Goal: Task Accomplishment & Management: Complete application form

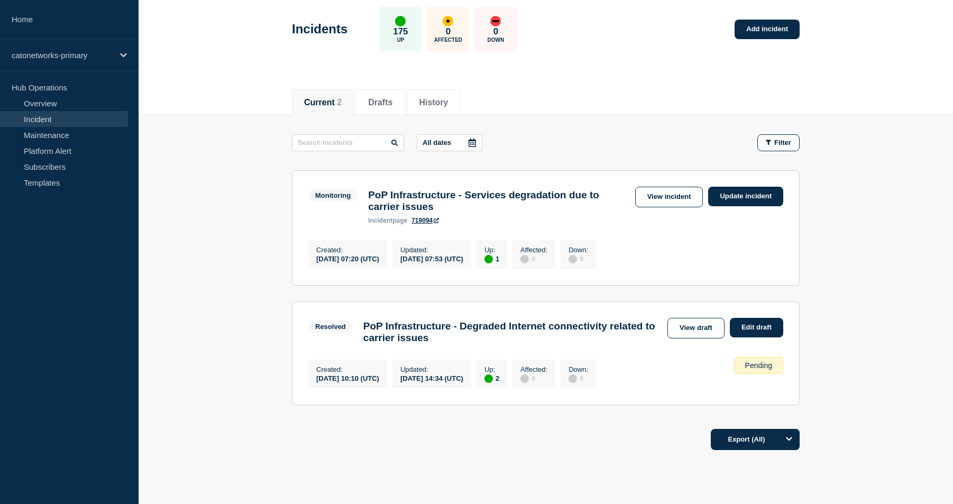
scroll to position [52, 0]
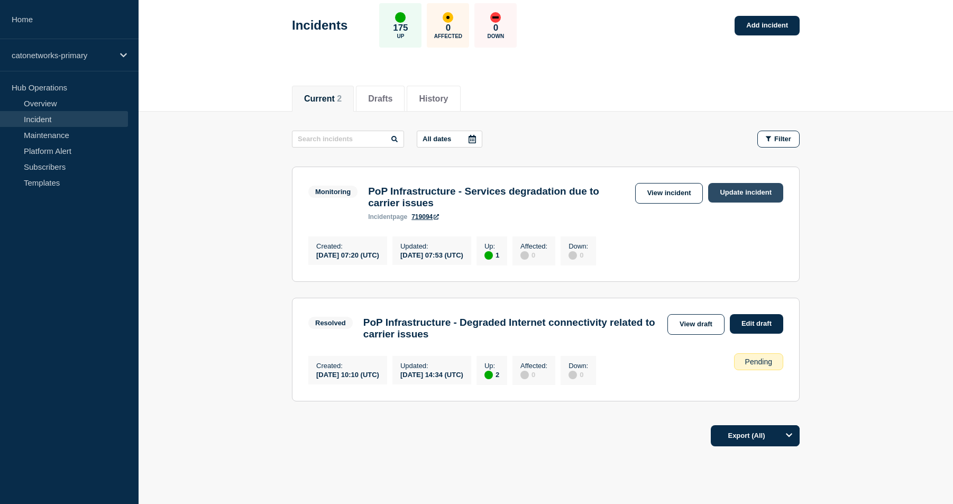
click at [737, 186] on link "Update incident" at bounding box center [745, 193] width 75 height 20
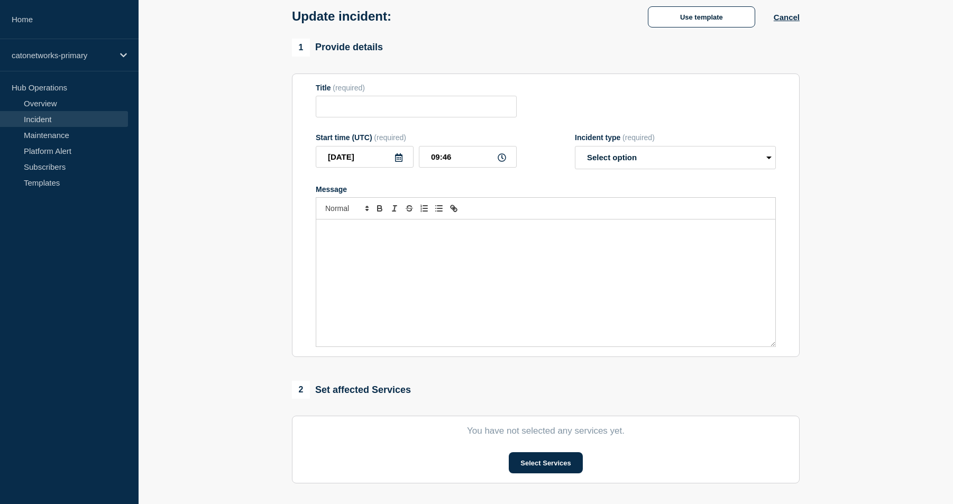
type input "PoP Infrastructure - Services degradation due to carrier issues"
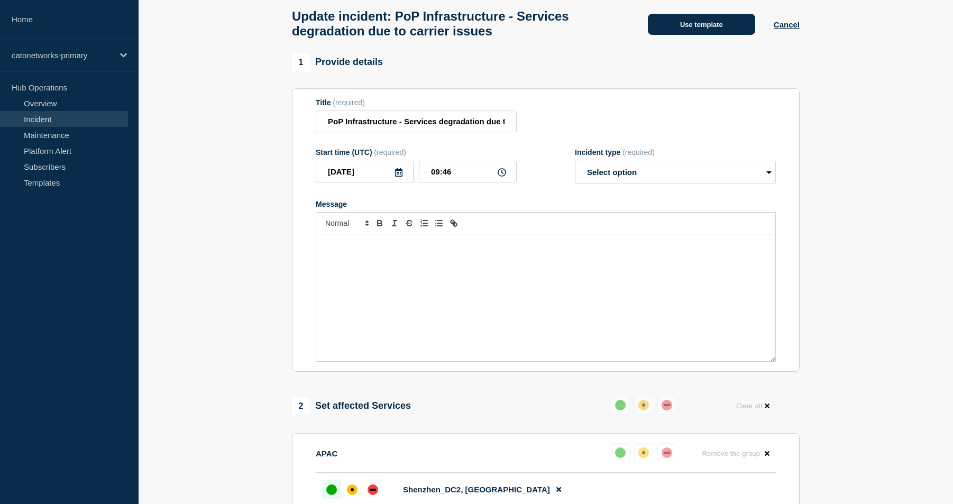
click at [690, 23] on button "Use template" at bounding box center [701, 24] width 107 height 21
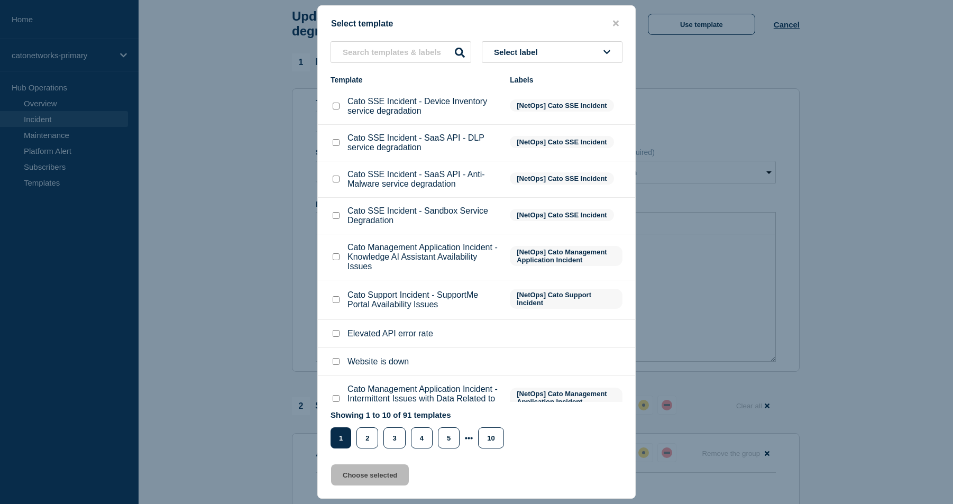
click at [440, 225] on p "Cato SSE Incident - Sandbox Service Degradation" at bounding box center [424, 215] width 152 height 19
click at [409, 49] on input "text" at bounding box center [401, 52] width 141 height 22
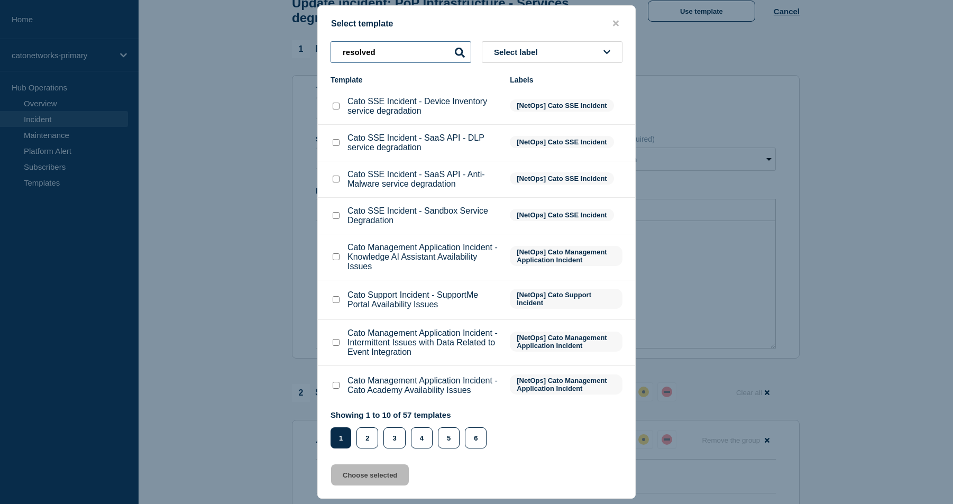
scroll to position [71, 0]
type input "resolved"
click at [370, 439] on button "2" at bounding box center [368, 437] width 22 height 21
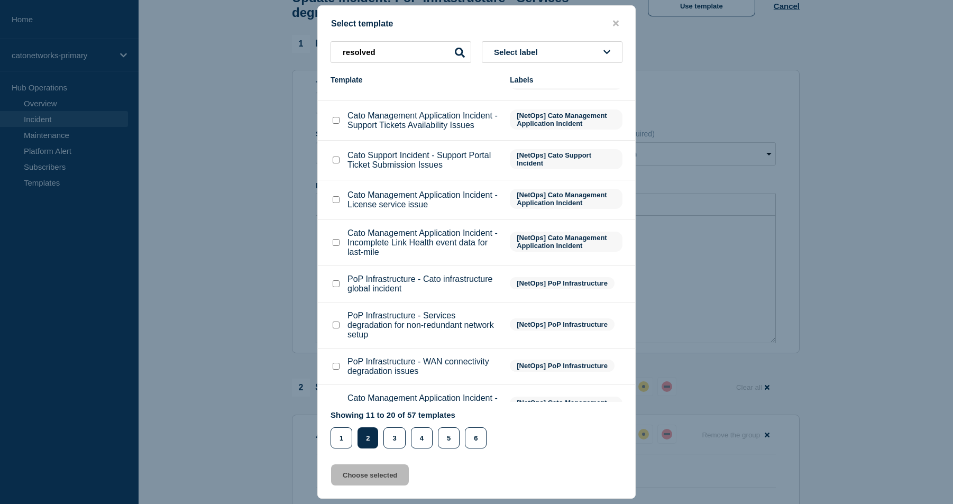
scroll to position [0, 0]
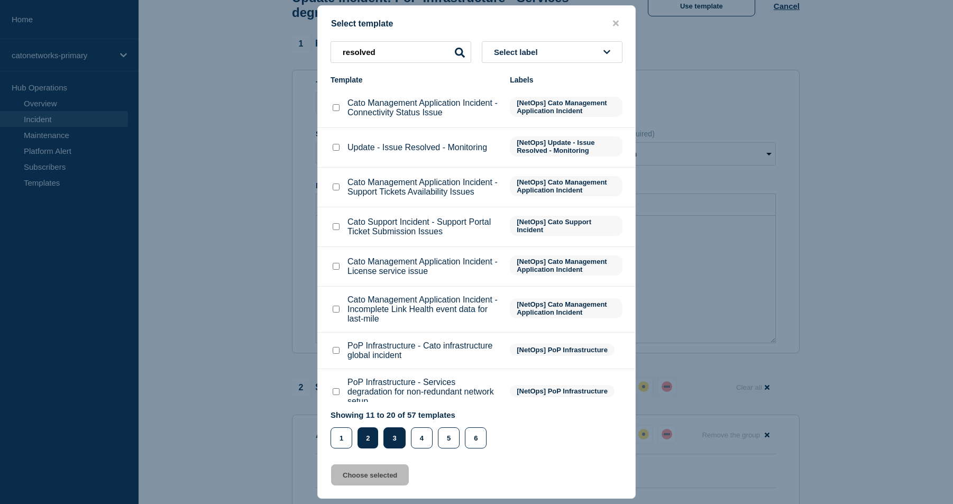
click at [396, 441] on button "3" at bounding box center [394, 437] width 22 height 21
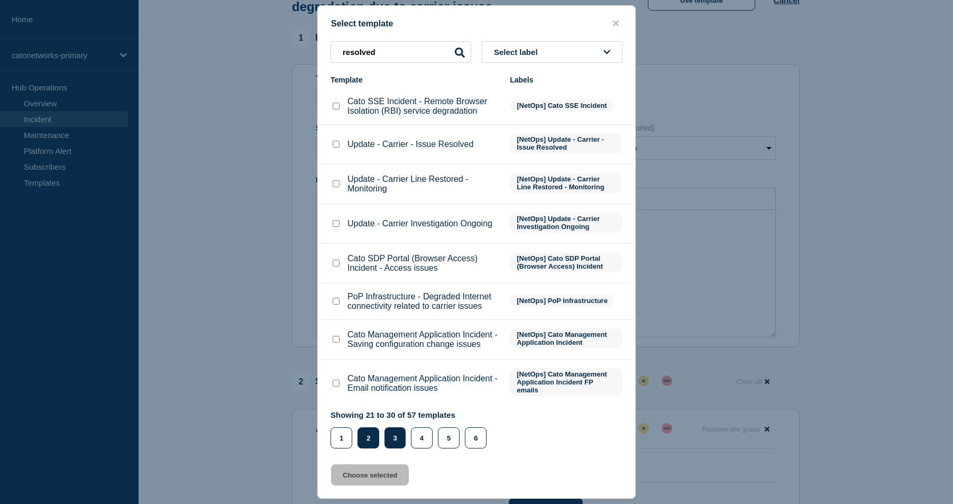
click at [372, 433] on button "2" at bounding box center [369, 437] width 22 height 21
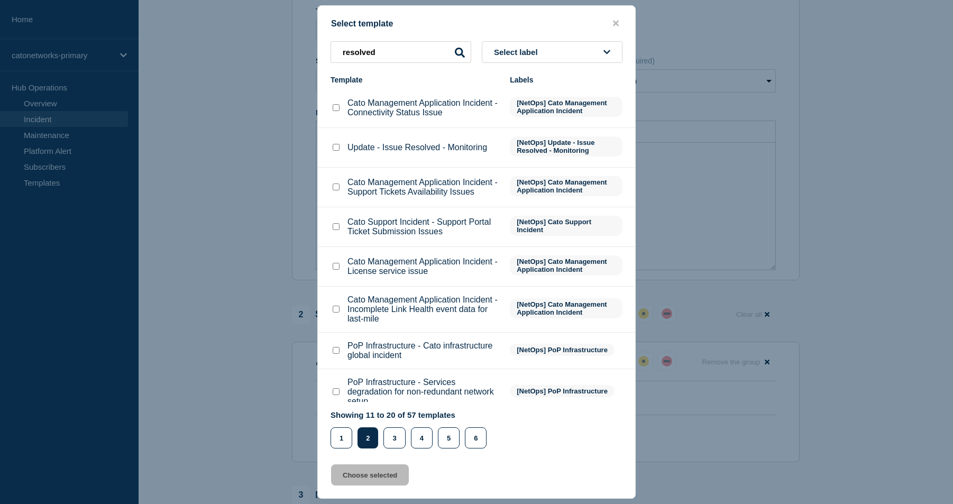
scroll to position [141, 0]
click at [401, 441] on button "3" at bounding box center [394, 437] width 22 height 21
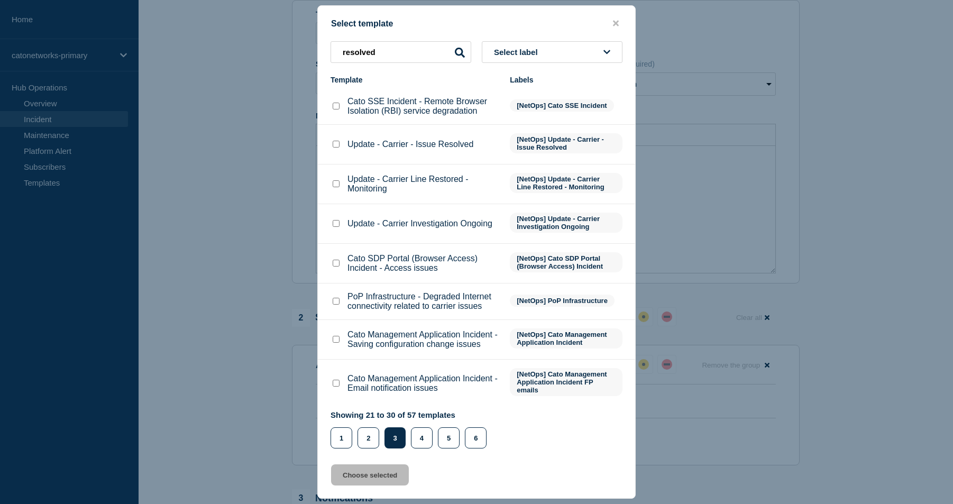
scroll to position [106, 0]
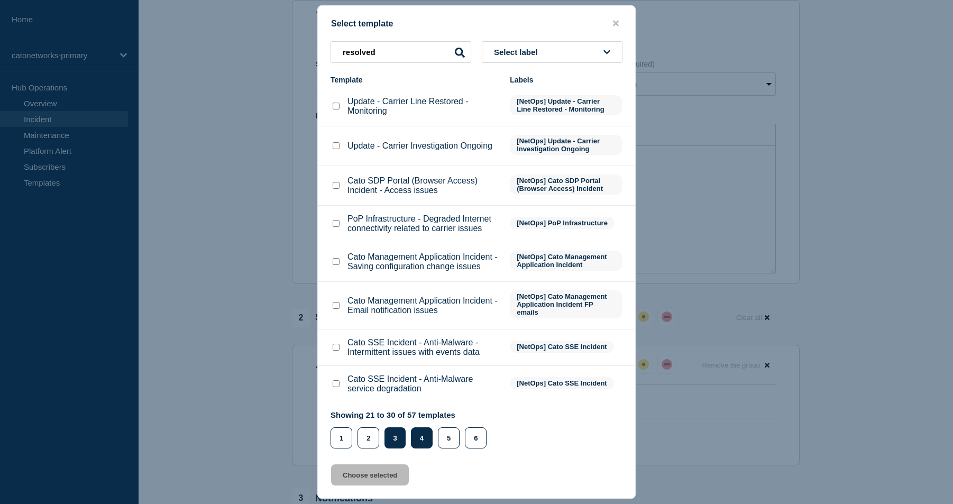
click at [423, 441] on button "4" at bounding box center [422, 437] width 22 height 21
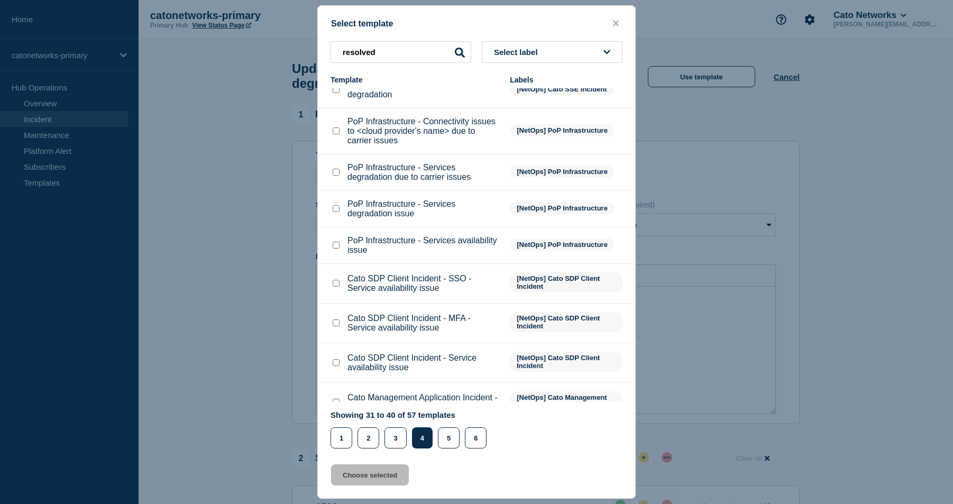
scroll to position [113, 0]
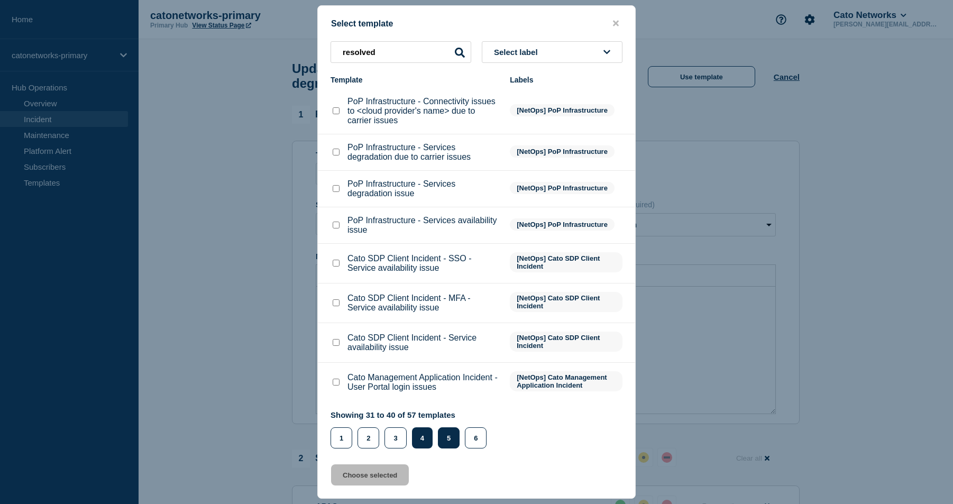
click at [449, 440] on button "5" at bounding box center [449, 437] width 22 height 21
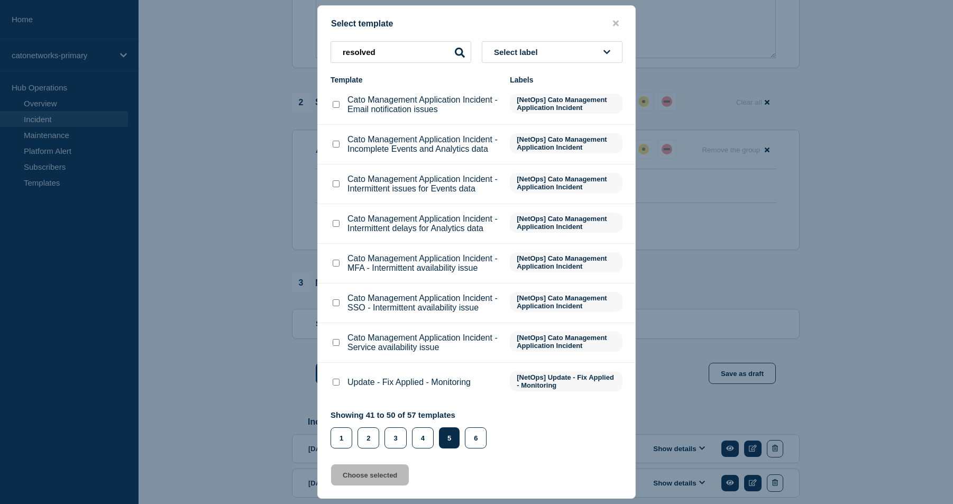
scroll to position [422, 0]
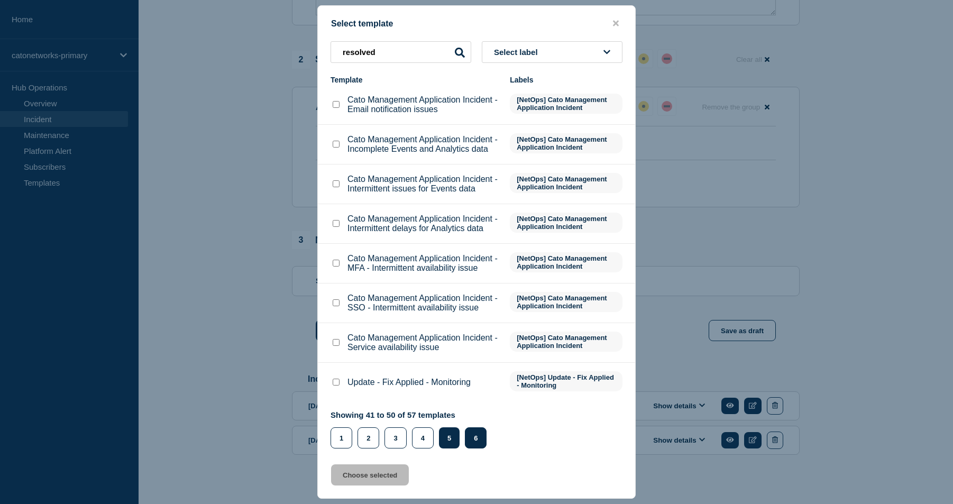
click at [469, 445] on button "6" at bounding box center [476, 437] width 22 height 21
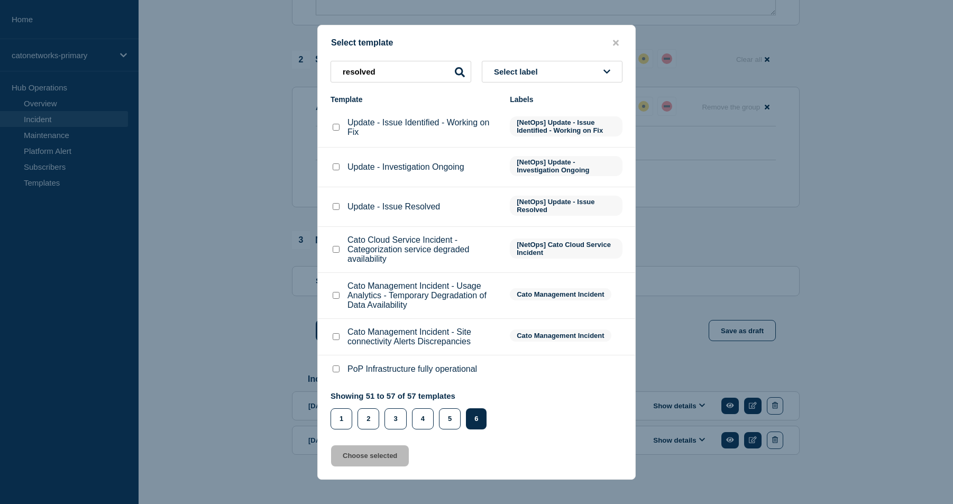
scroll to position [0, 0]
click at [420, 206] on p "Update - Issue Resolved" at bounding box center [394, 207] width 93 height 10
click at [337, 203] on input "Update - Issue Resolved checkbox" at bounding box center [336, 206] width 7 height 7
checkbox input "true"
click at [390, 467] on button "Choose selected" at bounding box center [370, 455] width 78 height 21
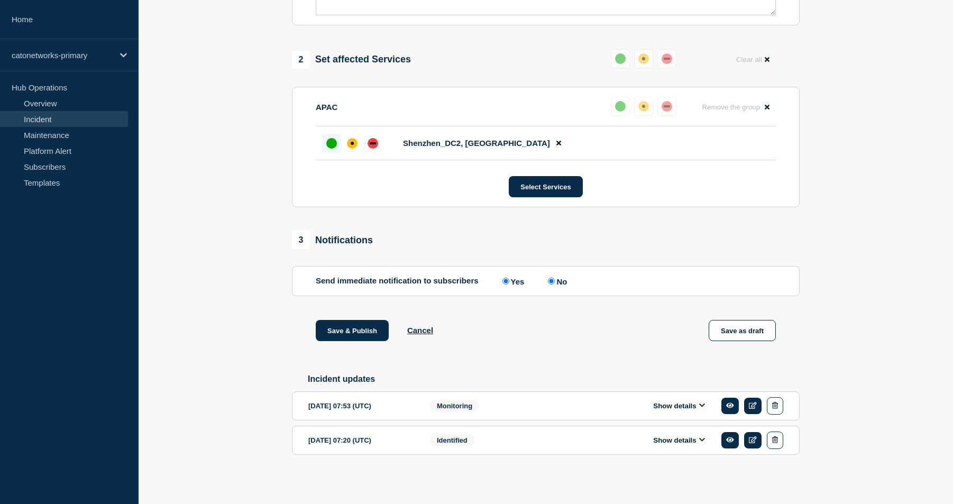
select select "resolved"
radio input "false"
radio input "true"
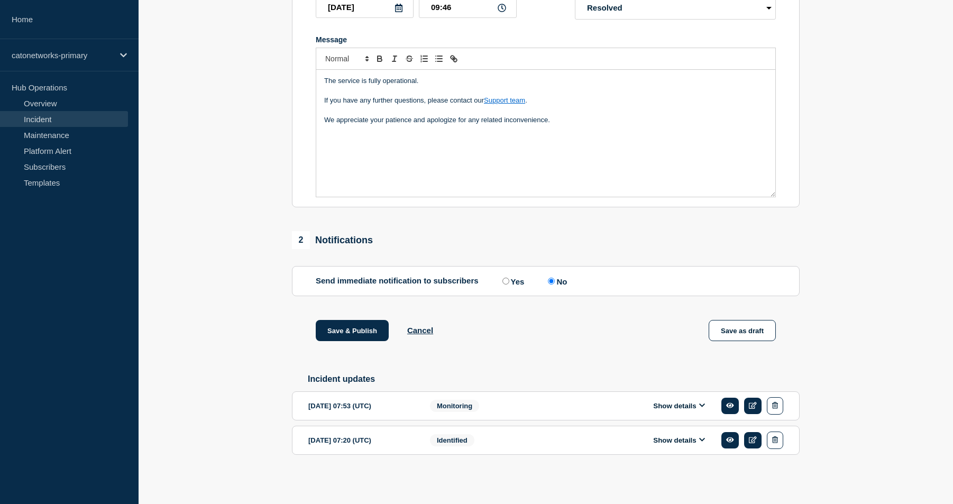
click at [504, 278] on input "Yes" at bounding box center [506, 281] width 7 height 7
radio input "true"
radio input "false"
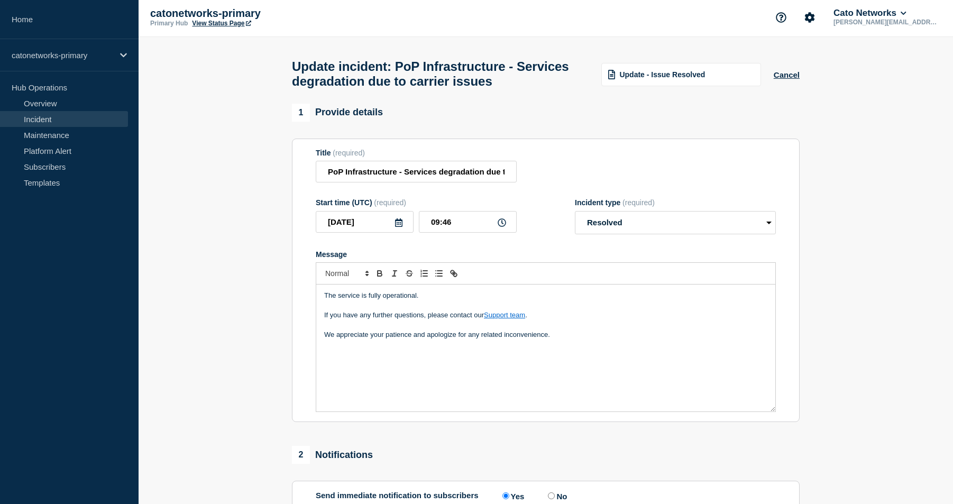
scroll to position [0, 0]
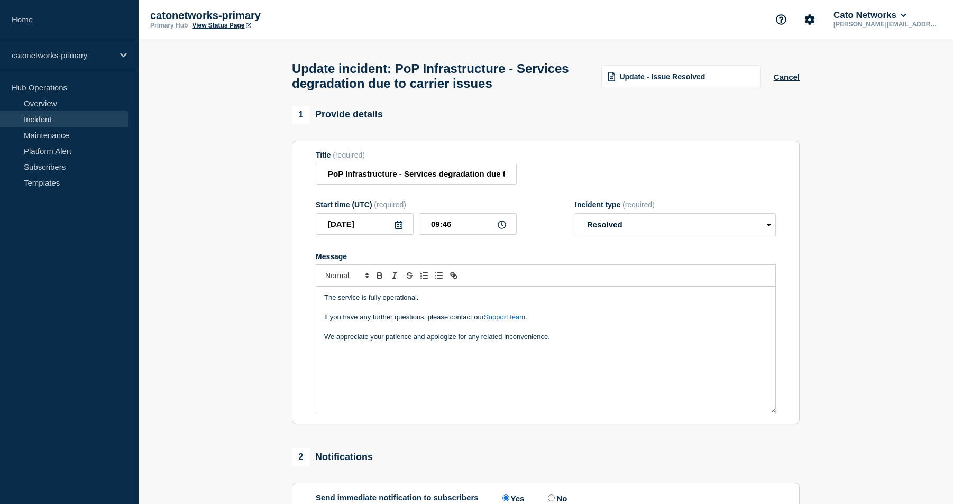
click at [567, 342] on p "We appreciate your patience and apologize for any related inconvenience." at bounding box center [545, 337] width 443 height 10
drag, startPoint x: 376, startPoint y: 238, endPoint x: 438, endPoint y: 237, distance: 61.9
click at [365, 235] on input "[DATE]" at bounding box center [365, 224] width 98 height 22
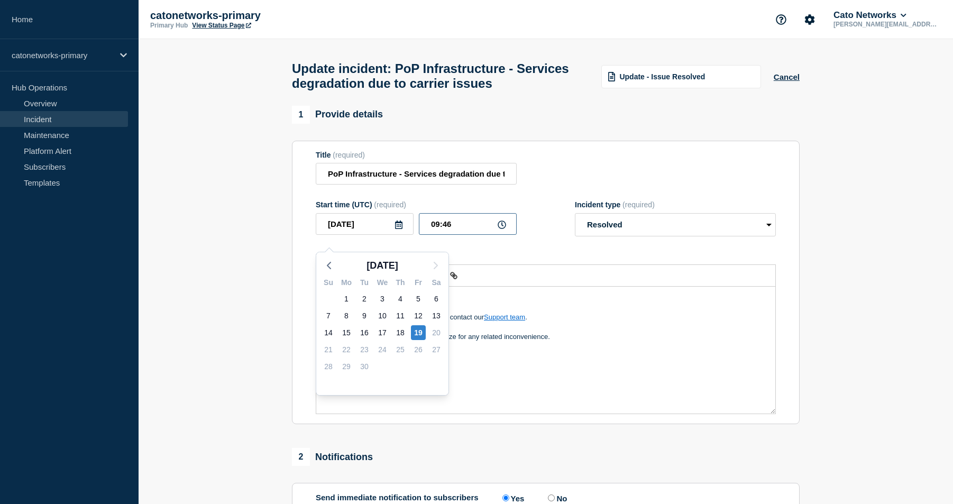
drag, startPoint x: 457, startPoint y: 236, endPoint x: 406, endPoint y: 232, distance: 51.0
click at [419, 235] on input "09:46" at bounding box center [468, 224] width 98 height 22
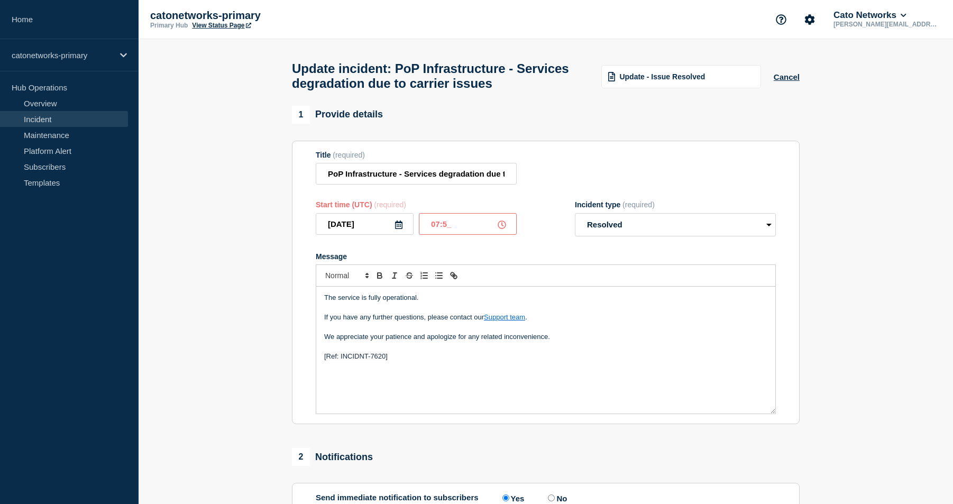
type input "07:54"
click at [400, 381] on div "The service is fully operational. If you have any further questions, please con…" at bounding box center [545, 350] width 459 height 127
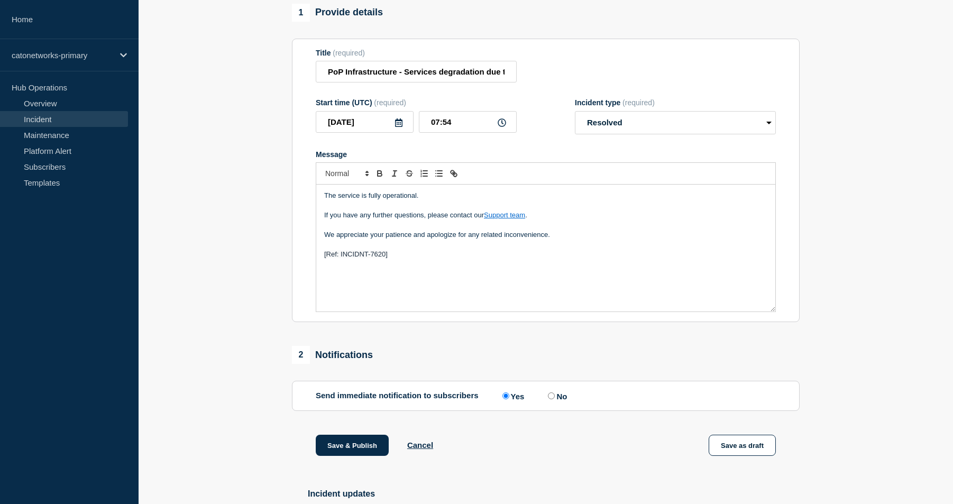
scroll to position [103, 0]
click at [351, 454] on button "Save & Publish" at bounding box center [352, 444] width 73 height 21
